Goal: Contribute content: Contribute content

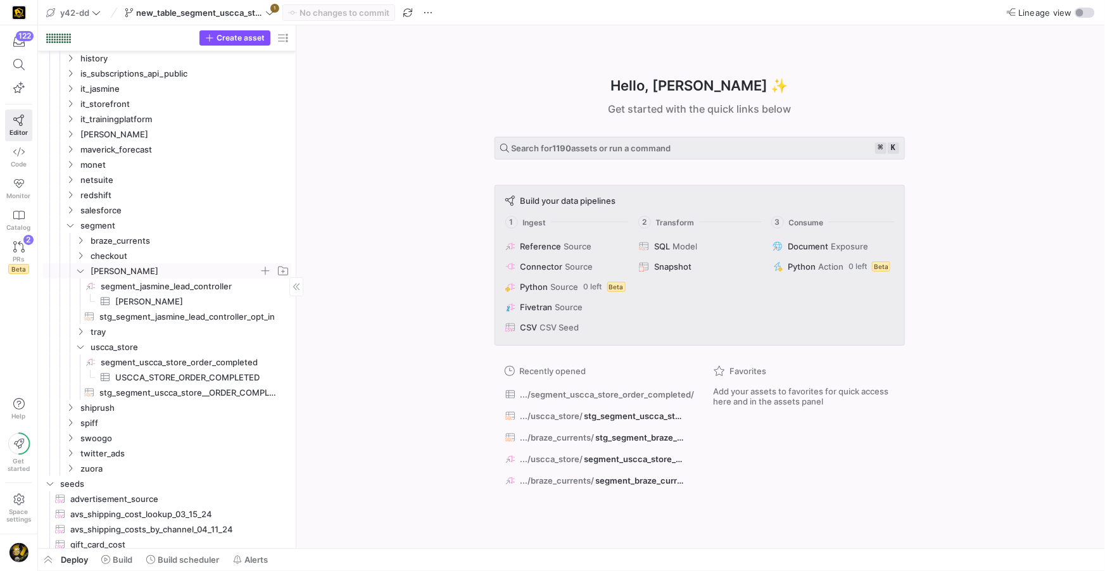
click at [84, 274] on icon at bounding box center [80, 271] width 9 height 8
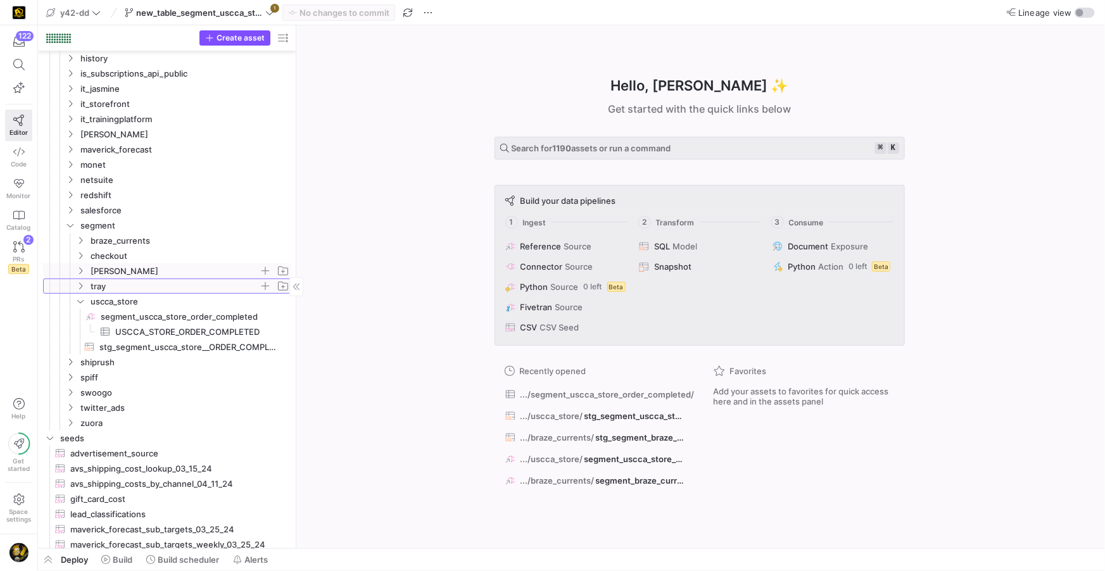
click at [80, 289] on icon "Press SPACE to select this row." at bounding box center [80, 286] width 9 height 8
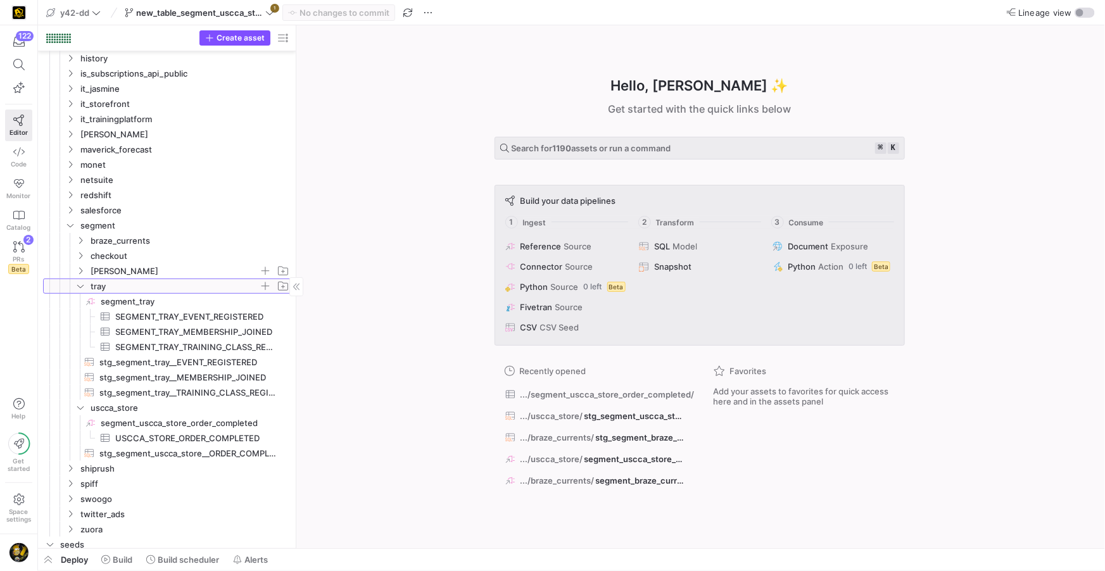
click at [87, 287] on span "tray" at bounding box center [182, 286] width 217 height 14
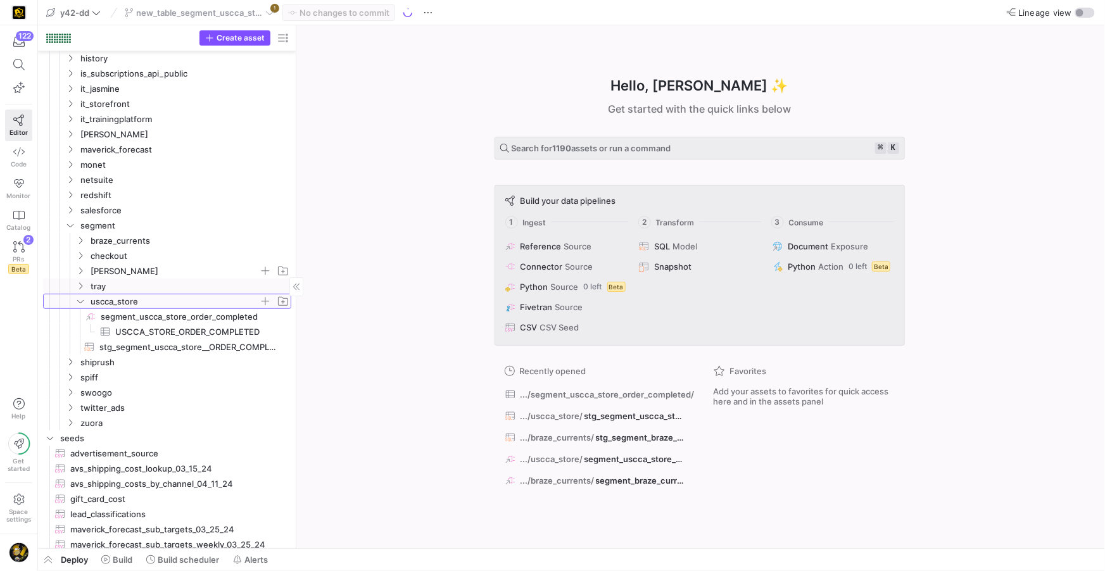
click at [80, 303] on icon "Press SPACE to select this row." at bounding box center [80, 302] width 9 height 8
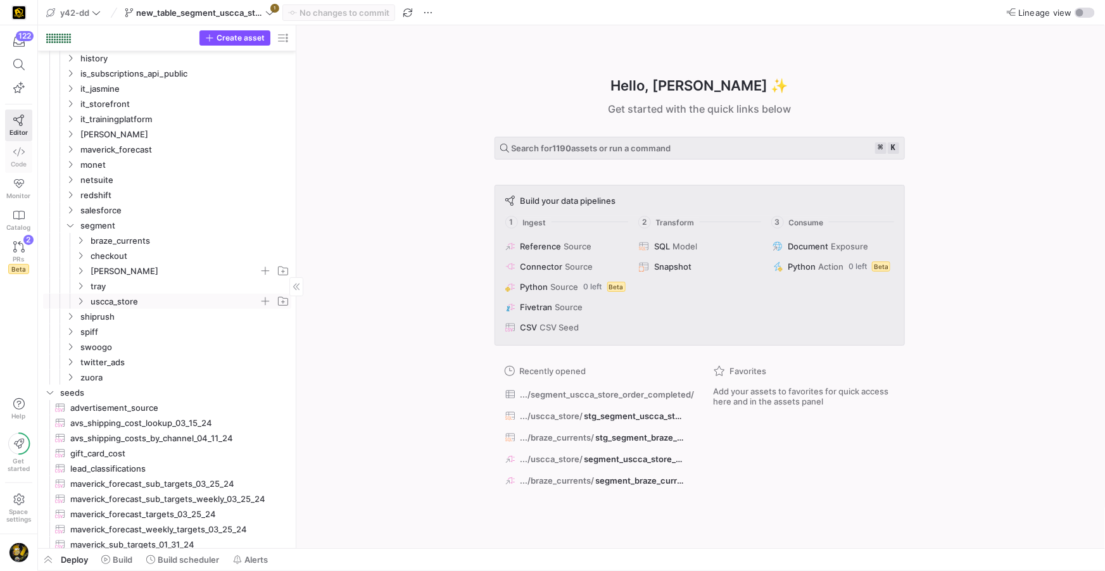
click at [20, 158] on link "Code" at bounding box center [18, 157] width 27 height 32
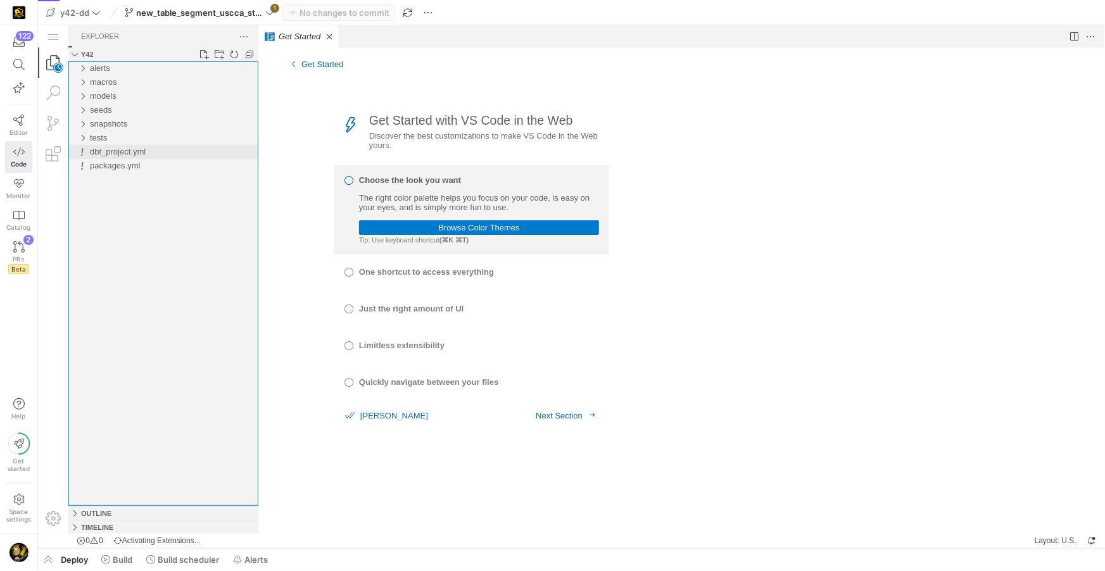
click at [104, 149] on span "dbt_project.yml" at bounding box center [117, 150] width 56 height 9
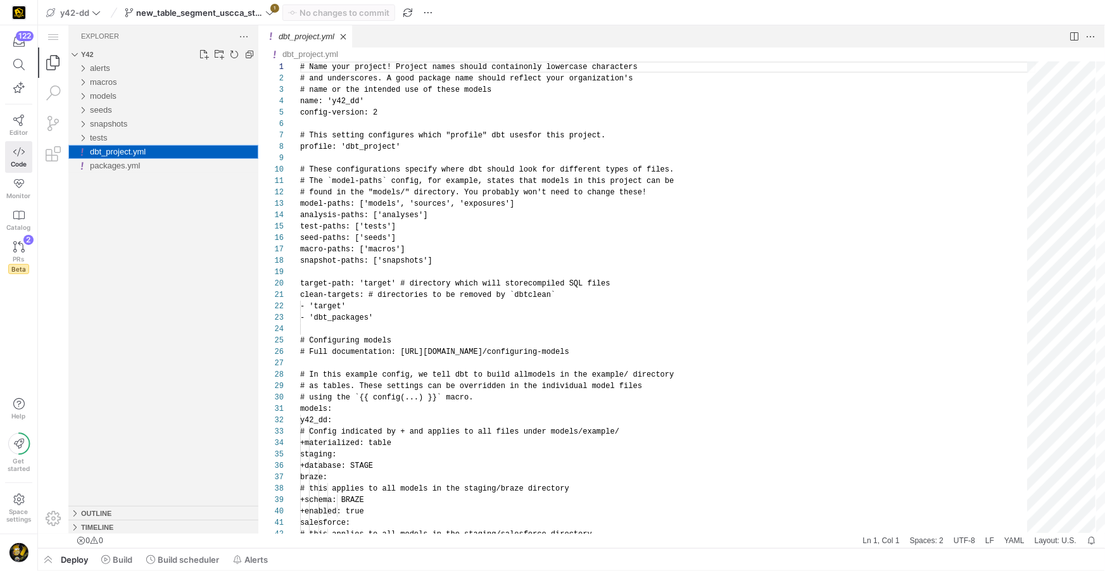
scroll to position [114, 0]
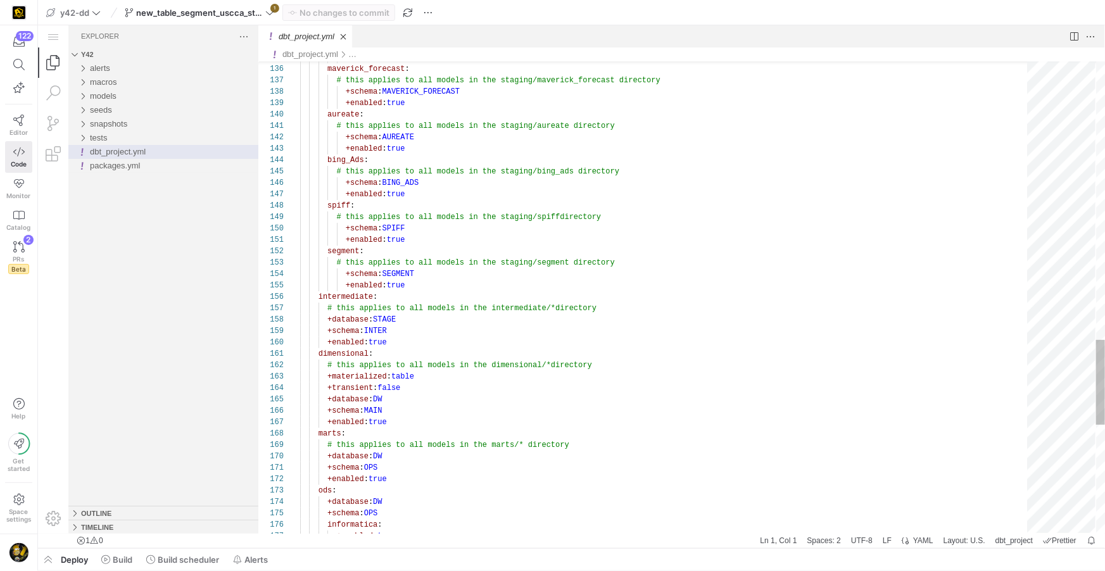
type textarea "+enabled: true segment: # this applies to all models in the staging/segment dir…"
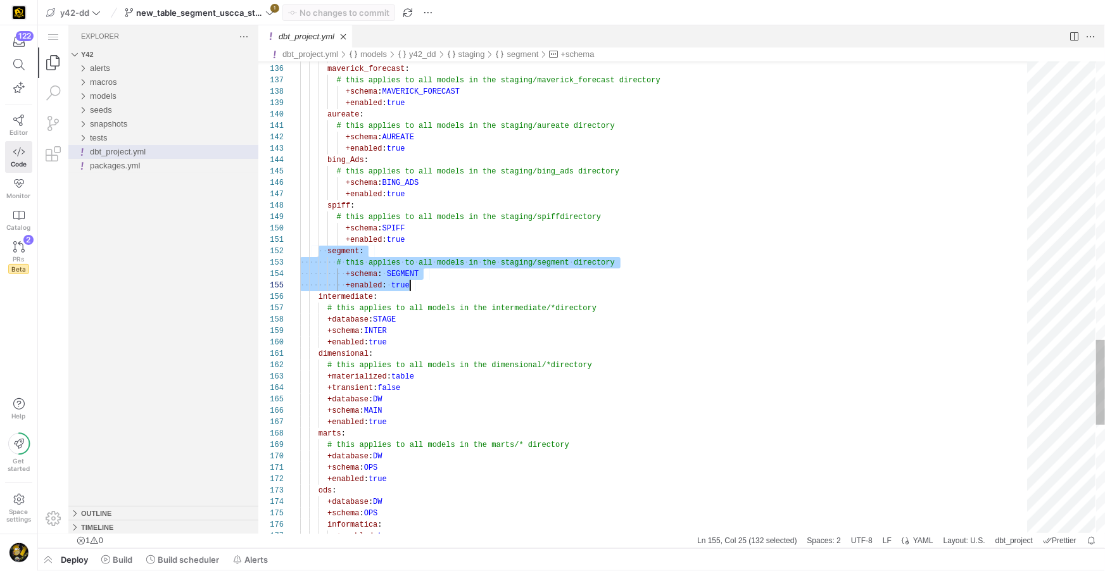
scroll to position [11, 109]
drag, startPoint x: 318, startPoint y: 250, endPoint x: 670, endPoint y: 288, distance: 354.1
click at [268, 13] on icon at bounding box center [270, 13] width 8 height 4
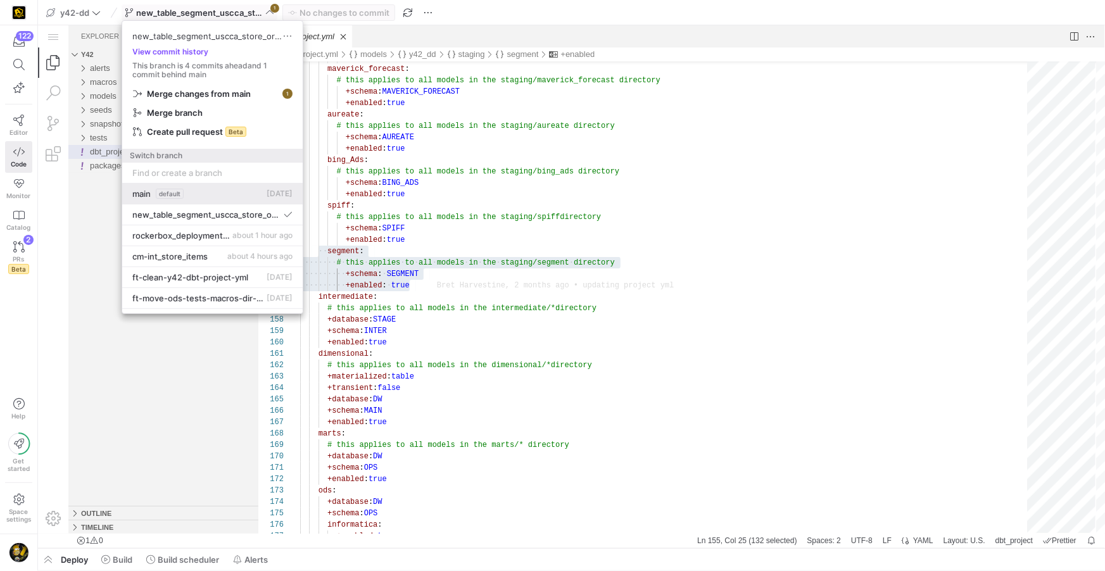
click at [148, 196] on span "main" at bounding box center [141, 194] width 18 height 10
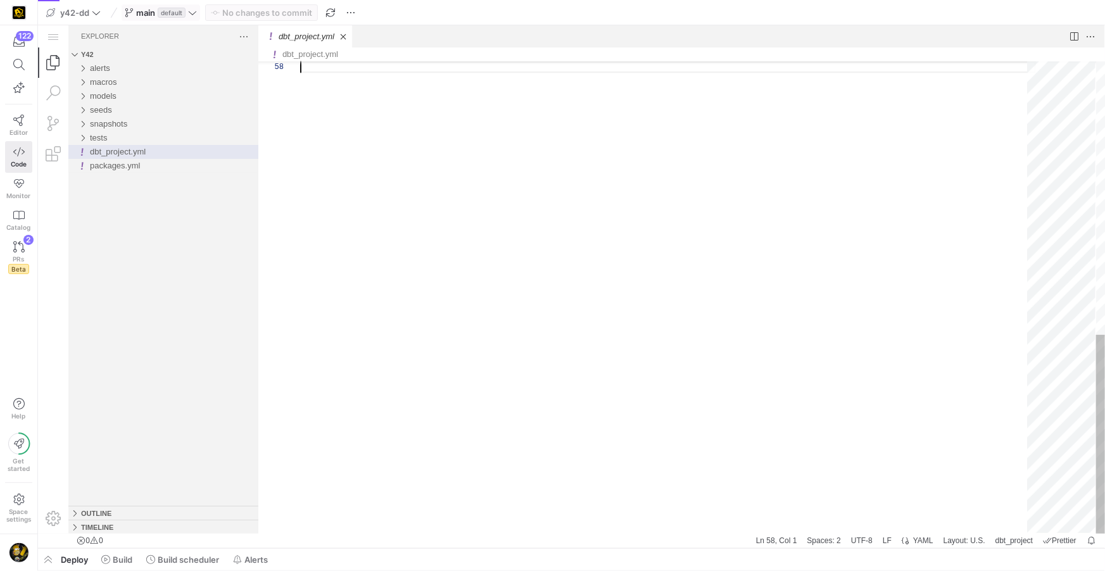
scroll to position [79, 0]
